Goal: Task Accomplishment & Management: Use online tool/utility

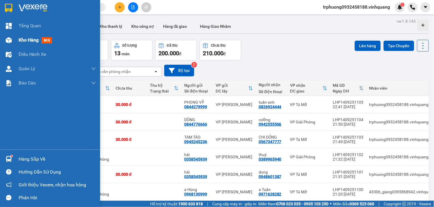
click at [22, 43] on span "Kho hàng" at bounding box center [29, 39] width 20 height 5
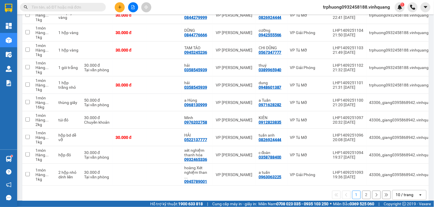
scroll to position [96, 0]
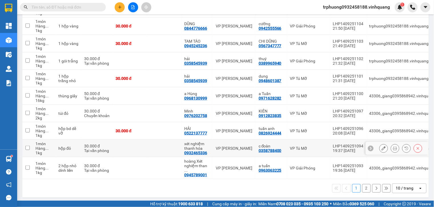
click at [28, 148] on input "checkbox" at bounding box center [27, 147] width 4 height 4
checkbox input "true"
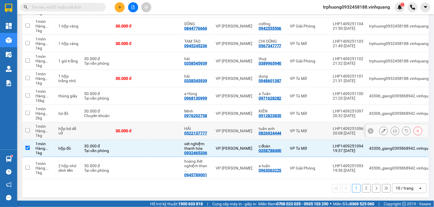
click at [29, 131] on input "checkbox" at bounding box center [27, 130] width 4 height 4
checkbox input "true"
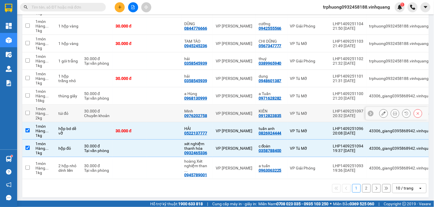
click at [26, 113] on input "checkbox" at bounding box center [27, 113] width 4 height 4
checkbox input "true"
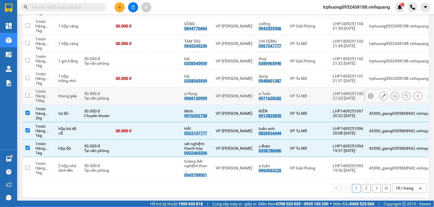
click at [26, 95] on input "checkbox" at bounding box center [27, 95] width 4 height 4
checkbox input "true"
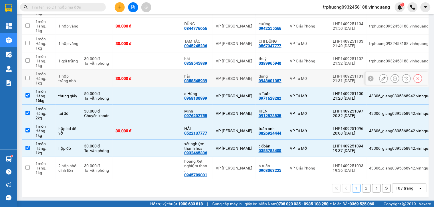
click at [29, 78] on input "checkbox" at bounding box center [27, 78] width 4 height 4
checkbox input "false"
click at [27, 42] on input "checkbox" at bounding box center [27, 43] width 4 height 4
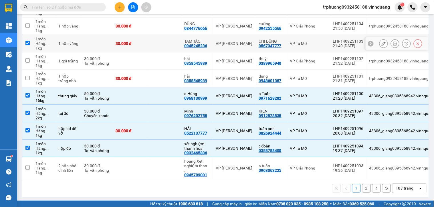
click at [27, 42] on input "checkbox" at bounding box center [27, 43] width 4 height 4
checkbox input "false"
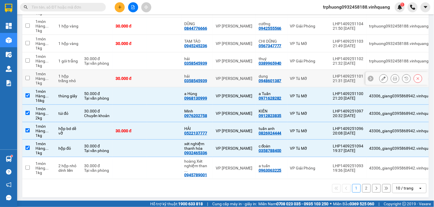
click at [29, 78] on input "checkbox" at bounding box center [27, 78] width 4 height 4
checkbox input "false"
click at [28, 43] on input "checkbox" at bounding box center [27, 43] width 4 height 4
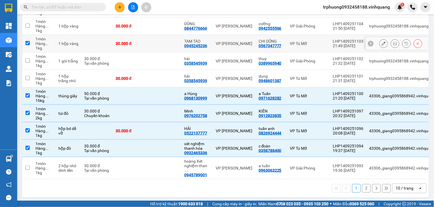
click at [28, 43] on input "checkbox" at bounding box center [27, 43] width 4 height 4
click at [27, 42] on input "checkbox" at bounding box center [27, 43] width 4 height 4
checkbox input "true"
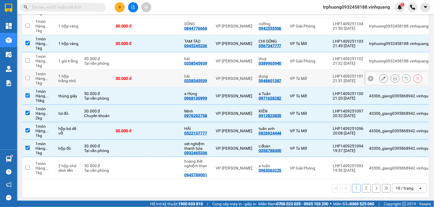
click at [27, 76] on input "checkbox" at bounding box center [27, 78] width 4 height 4
checkbox input "true"
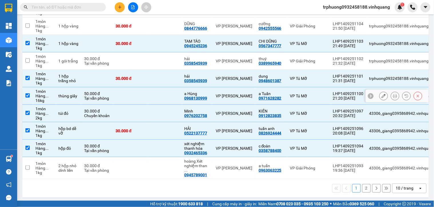
scroll to position [0, 0]
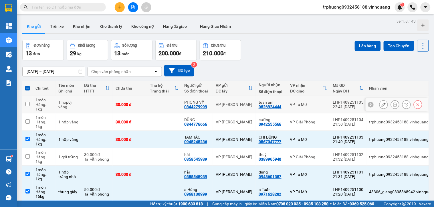
click at [29, 106] on input "checkbox" at bounding box center [27, 104] width 4 height 4
checkbox input "true"
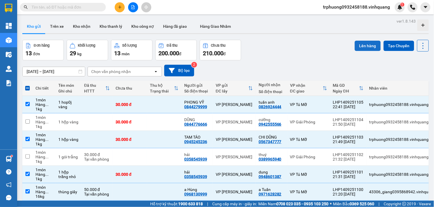
click at [359, 46] on button "Lên hàng" at bounding box center [367, 46] width 26 height 10
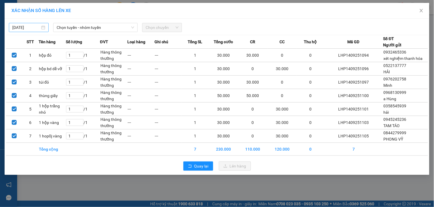
click at [34, 25] on body "Kết quả tìm kiếm ( 0 ) Bộ lọc No Data trphuong0932458188.vinhquang 1 Tổng Quan …" at bounding box center [217, 103] width 434 height 207
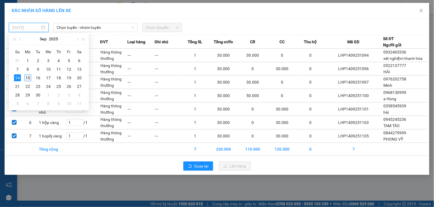
click at [29, 77] on div "15" at bounding box center [27, 77] width 7 height 7
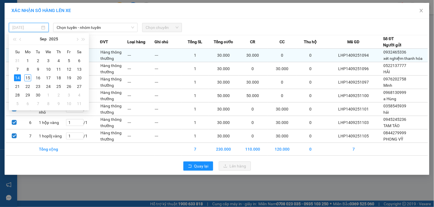
type input "[DATE]"
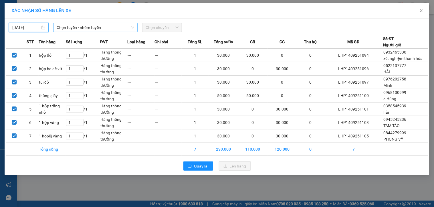
click at [83, 29] on span "Chọn tuyến - nhóm tuyến" at bounding box center [95, 27] width 77 height 9
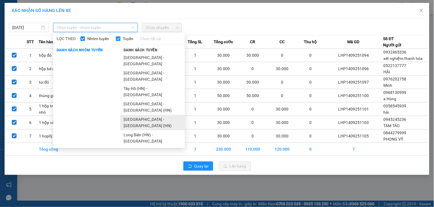
click at [155, 115] on li "[GEOGRAPHIC_DATA] - [GEOGRAPHIC_DATA] (HN)" at bounding box center [152, 122] width 65 height 15
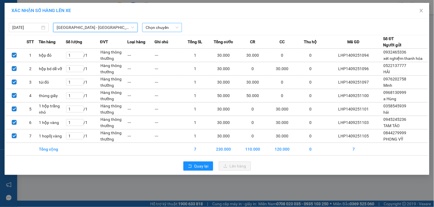
click at [155, 29] on span "Chọn chuyến" at bounding box center [161, 27] width 33 height 9
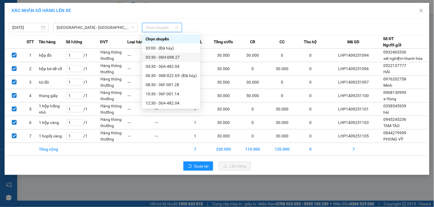
click at [164, 58] on div "03:30 - 36H-098.27" at bounding box center [170, 57] width 51 height 6
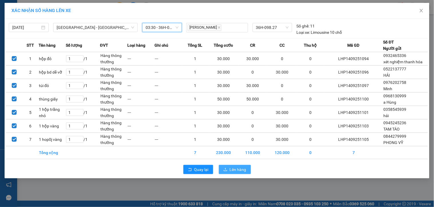
click at [242, 171] on span "Lên hàng" at bounding box center [237, 169] width 17 height 6
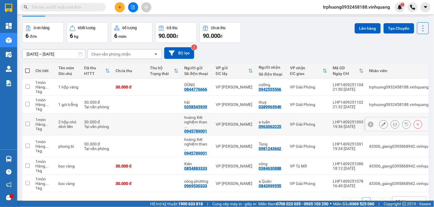
scroll to position [26, 0]
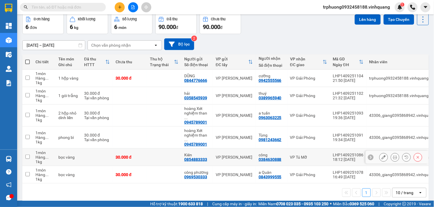
click at [27, 154] on input "checkbox" at bounding box center [27, 156] width 4 height 4
checkbox input "true"
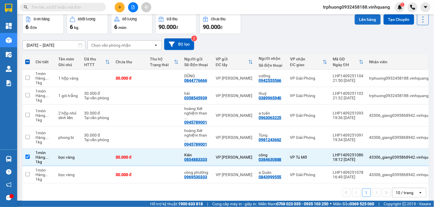
click at [358, 21] on button "Lên hàng" at bounding box center [367, 19] width 26 height 10
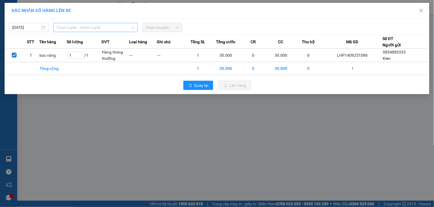
click at [105, 28] on span "Chọn tuyến - nhóm tuyến" at bounding box center [95, 27] width 77 height 9
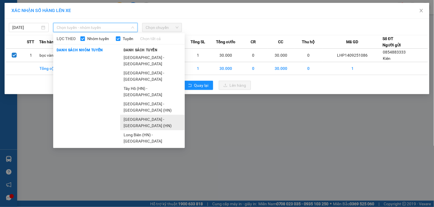
click at [143, 115] on li "[GEOGRAPHIC_DATA] - [GEOGRAPHIC_DATA] (HN)" at bounding box center [152, 122] width 65 height 15
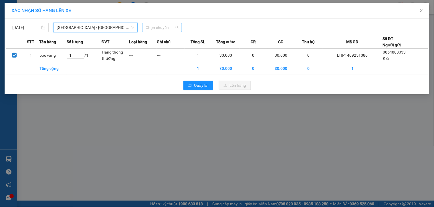
click at [159, 30] on span "Chọn chuyến" at bounding box center [161, 27] width 33 height 9
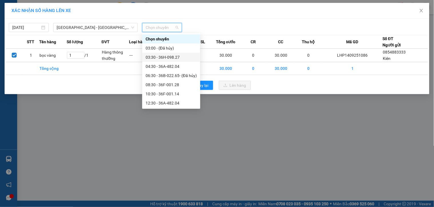
click at [174, 56] on div "03:30 - 36H-098.27" at bounding box center [170, 57] width 51 height 6
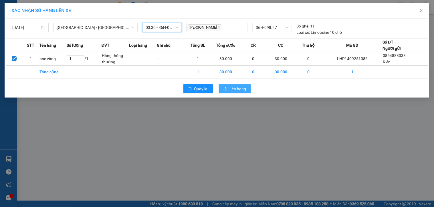
click at [232, 91] on span "Lên hàng" at bounding box center [237, 88] width 17 height 6
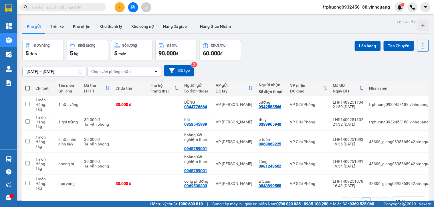
click at [28, 87] on span at bounding box center [27, 88] width 5 height 5
click at [27, 85] on input "checkbox" at bounding box center [27, 85] width 0 height 0
checkbox input "true"
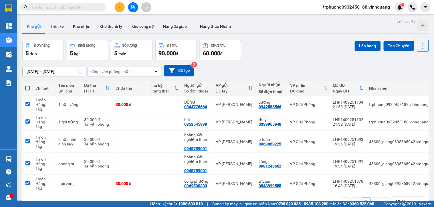
checkbox input "true"
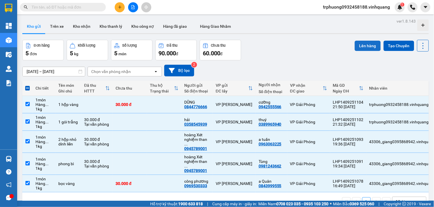
click at [362, 48] on button "Lên hàng" at bounding box center [367, 46] width 26 height 10
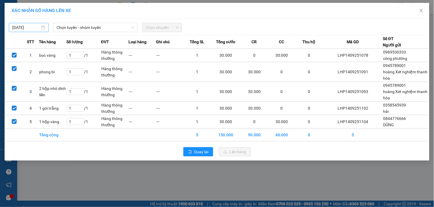
click at [32, 27] on body "Kết quả tìm kiếm ( 0 ) Bộ lọc No Data trphuong0932458188.vinhquang 1 Tổng Quan …" at bounding box center [217, 103] width 434 height 207
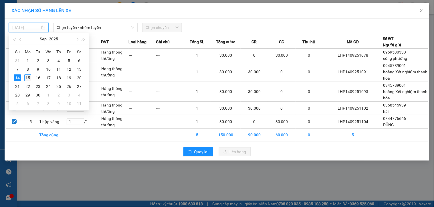
click at [28, 78] on div "15" at bounding box center [27, 77] width 7 height 7
type input "[DATE]"
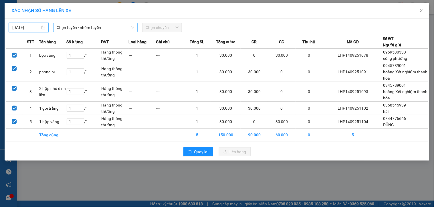
click at [79, 30] on span "Chọn tuyến - nhóm tuyến" at bounding box center [95, 27] width 77 height 9
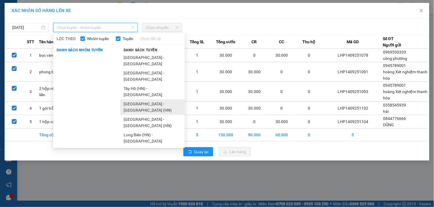
click at [149, 99] on li "[GEOGRAPHIC_DATA] - [GEOGRAPHIC_DATA] (HN)" at bounding box center [152, 106] width 65 height 15
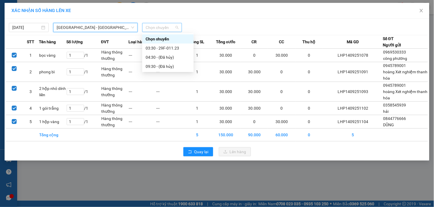
click at [158, 29] on span "Chọn chuyến" at bounding box center [161, 27] width 33 height 9
click at [165, 49] on div "03:30 - 29F-011.23" at bounding box center [167, 48] width 45 height 6
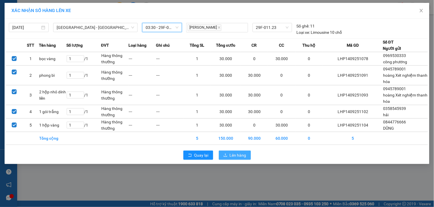
click at [240, 154] on span "Lên hàng" at bounding box center [237, 155] width 17 height 6
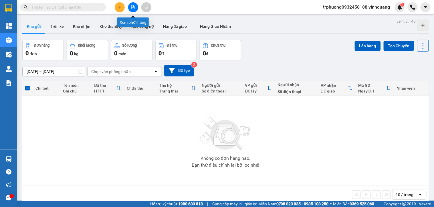
click at [135, 6] on button at bounding box center [133, 7] width 10 height 10
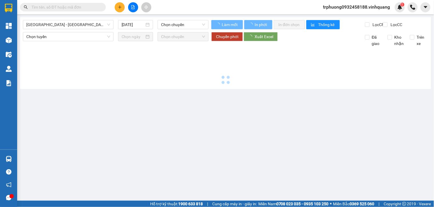
type input "[DATE]"
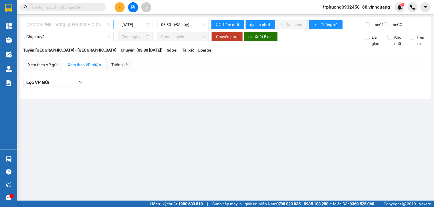
click at [91, 26] on span "[GEOGRAPHIC_DATA] - [GEOGRAPHIC_DATA]" at bounding box center [68, 24] width 84 height 9
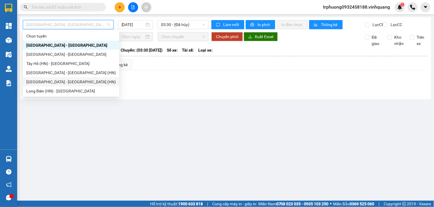
click at [77, 82] on div "[GEOGRAPHIC_DATA] - [GEOGRAPHIC_DATA] (HN)" at bounding box center [70, 82] width 89 height 6
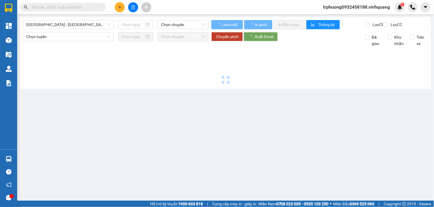
type input "[DATE]"
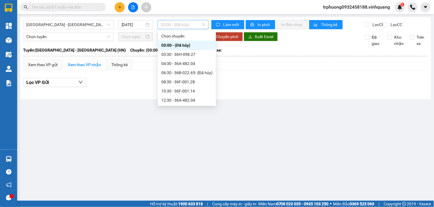
click at [194, 25] on span "03:00 - (Đã hủy)" at bounding box center [183, 24] width 44 height 9
click at [193, 52] on div "03:30 - 36H-098.27" at bounding box center [186, 54] width 51 height 6
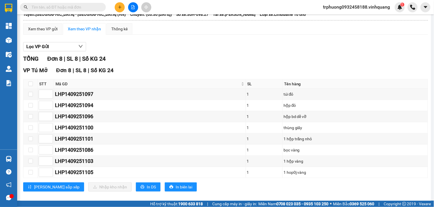
scroll to position [48, 0]
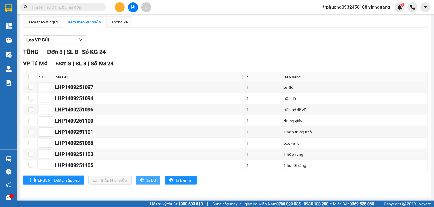
click at [140, 179] on icon "printer" at bounding box center [142, 180] width 4 height 4
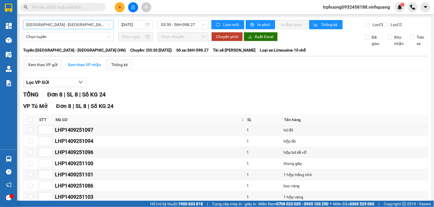
click at [63, 26] on span "[GEOGRAPHIC_DATA] - [GEOGRAPHIC_DATA] (HN)" at bounding box center [68, 24] width 84 height 9
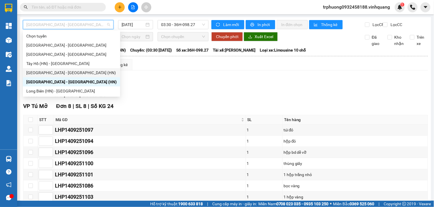
click at [62, 72] on div "[GEOGRAPHIC_DATA] - [GEOGRAPHIC_DATA] (HN)" at bounding box center [71, 72] width 90 height 6
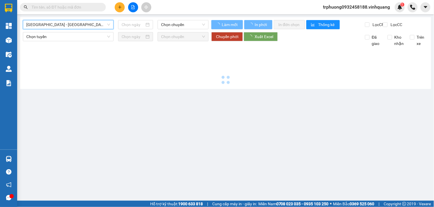
type input "[DATE]"
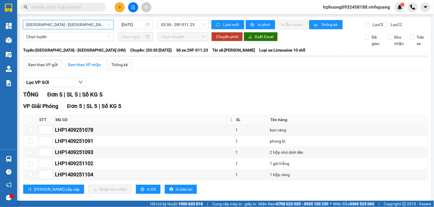
scroll to position [15, 0]
